Goal: Task Accomplishment & Management: Manage account settings

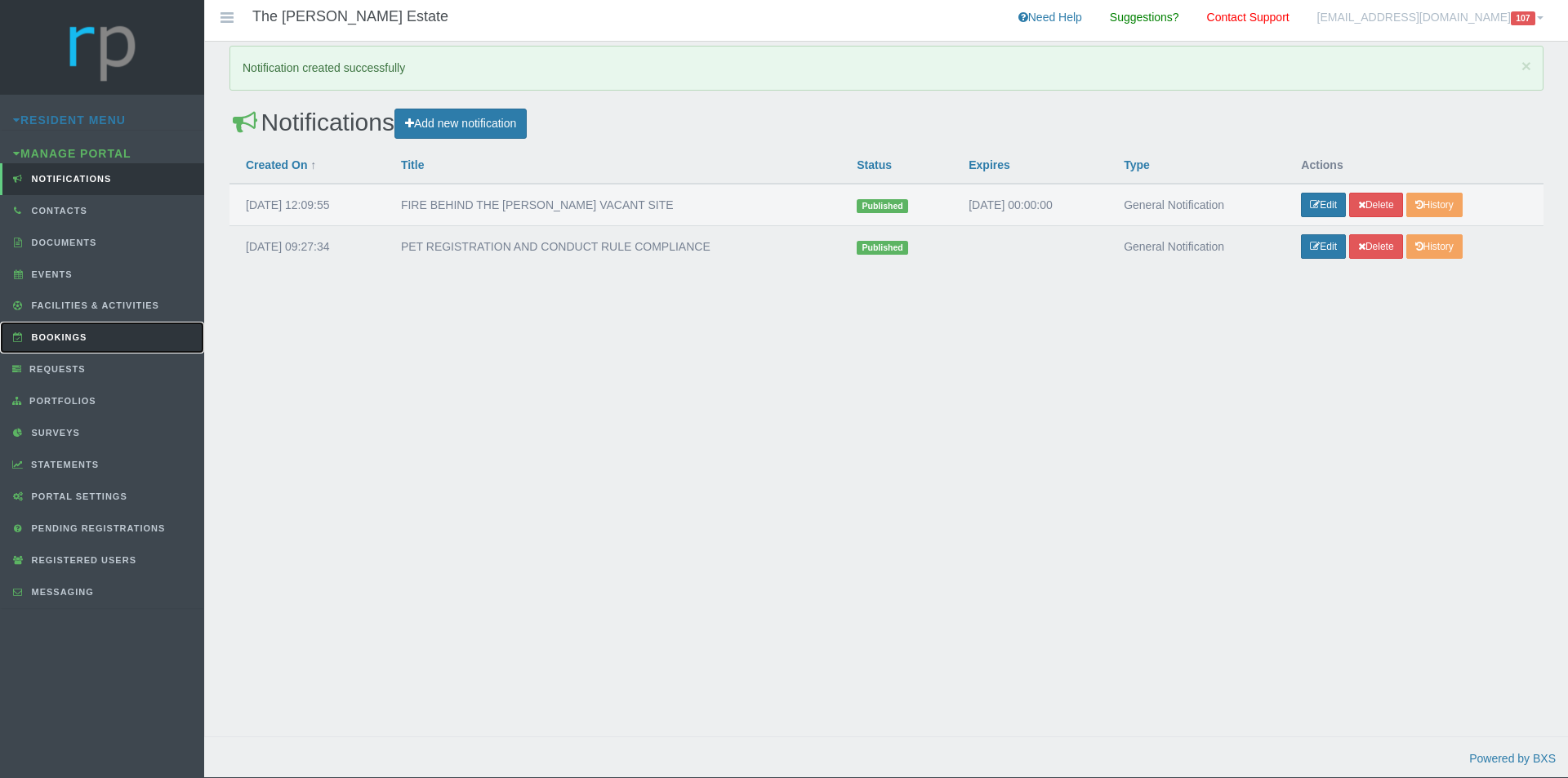
click at [44, 340] on span "Bookings" at bounding box center [57, 336] width 60 height 10
click at [62, 337] on span "Bookings" at bounding box center [57, 336] width 60 height 10
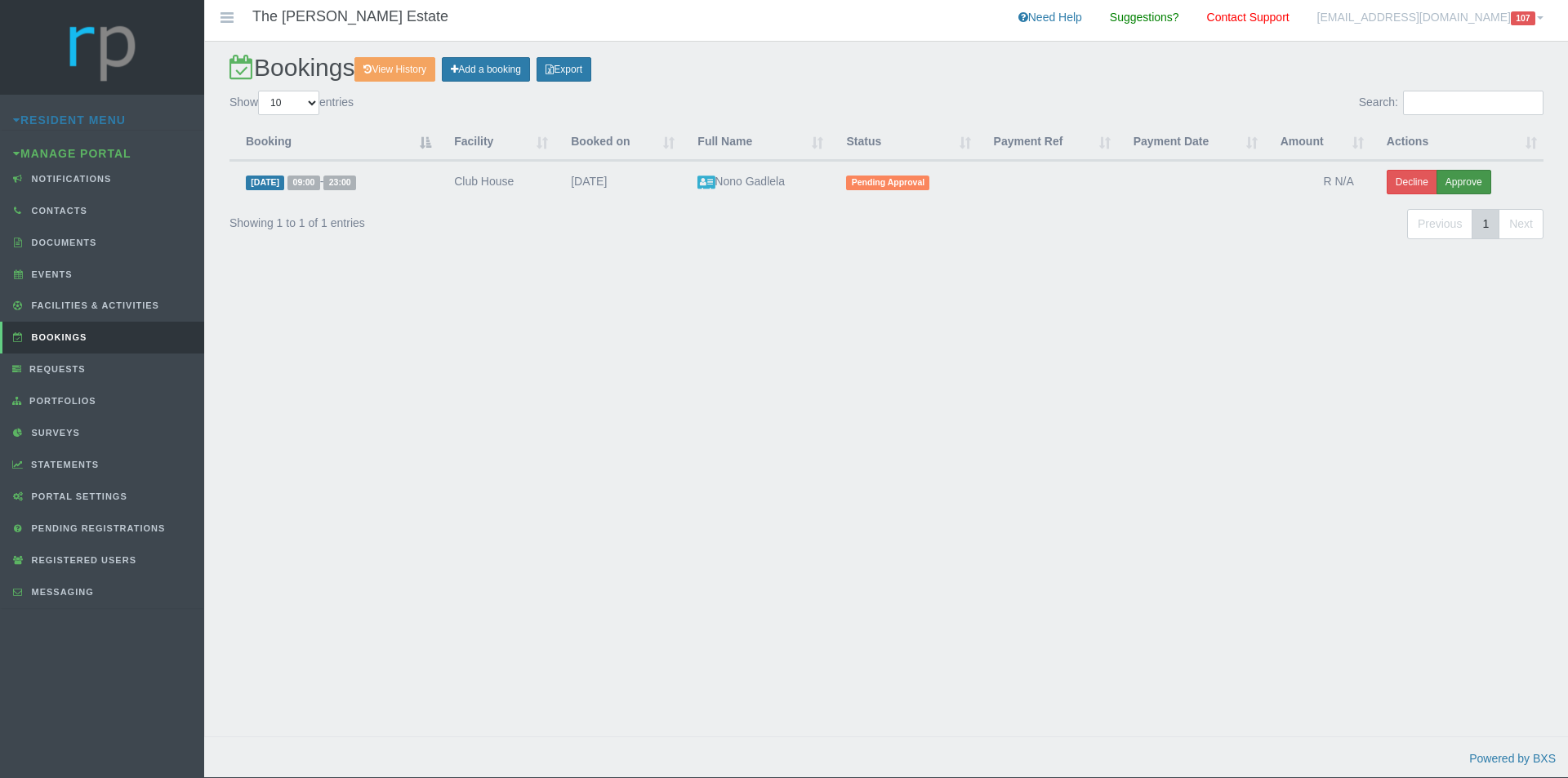
click at [1480, 181] on button "Approve" at bounding box center [1464, 181] width 55 height 25
